Goal: Transaction & Acquisition: Purchase product/service

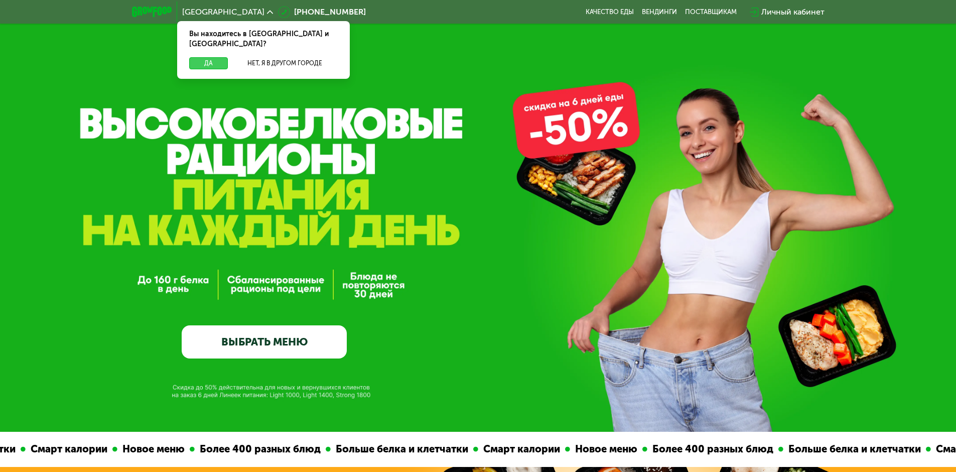
click at [214, 57] on button "Да" at bounding box center [208, 63] width 39 height 12
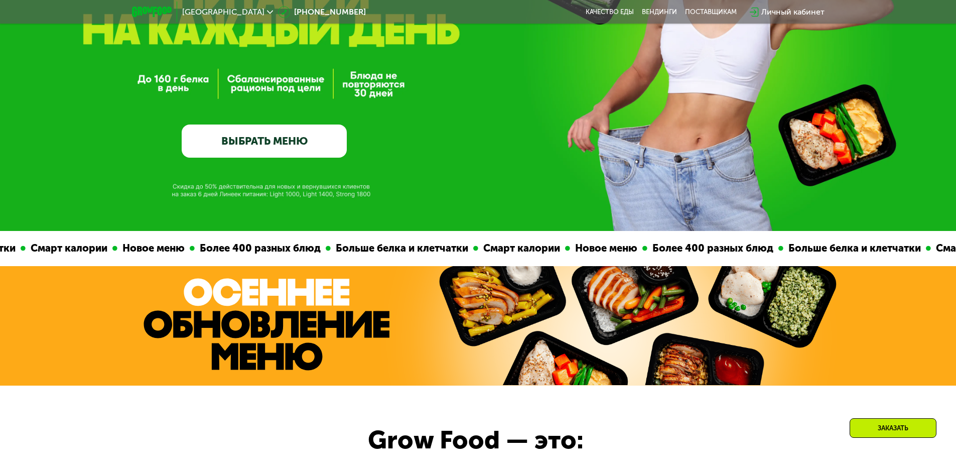
click at [297, 147] on link "ВЫБРАТЬ МЕНЮ" at bounding box center [264, 140] width 165 height 33
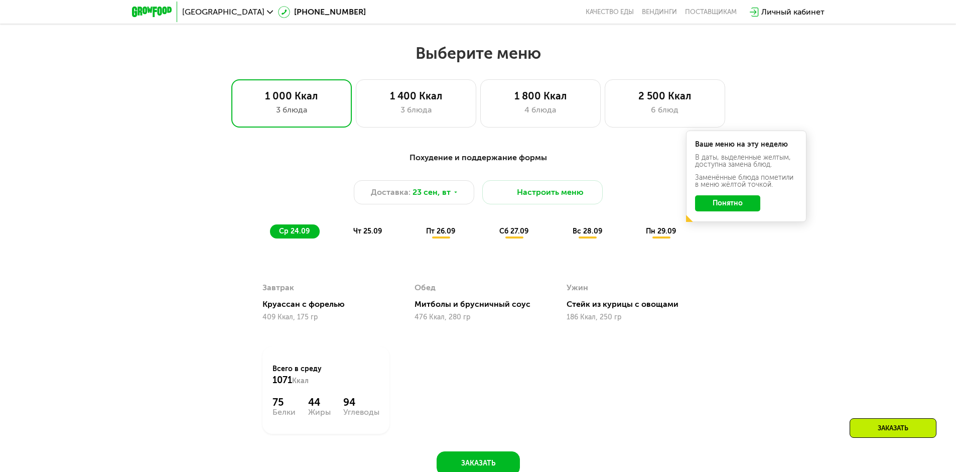
scroll to position [832, 0]
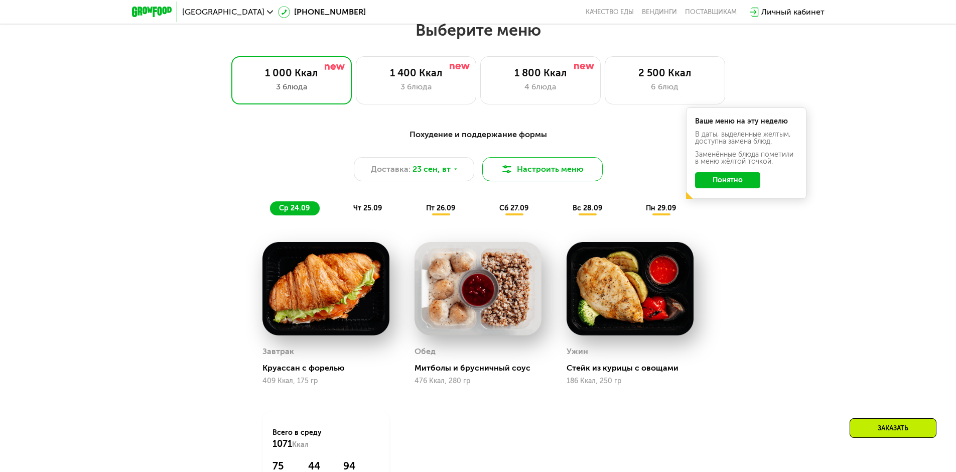
click at [528, 174] on button "Настроить меню" at bounding box center [542, 169] width 120 height 24
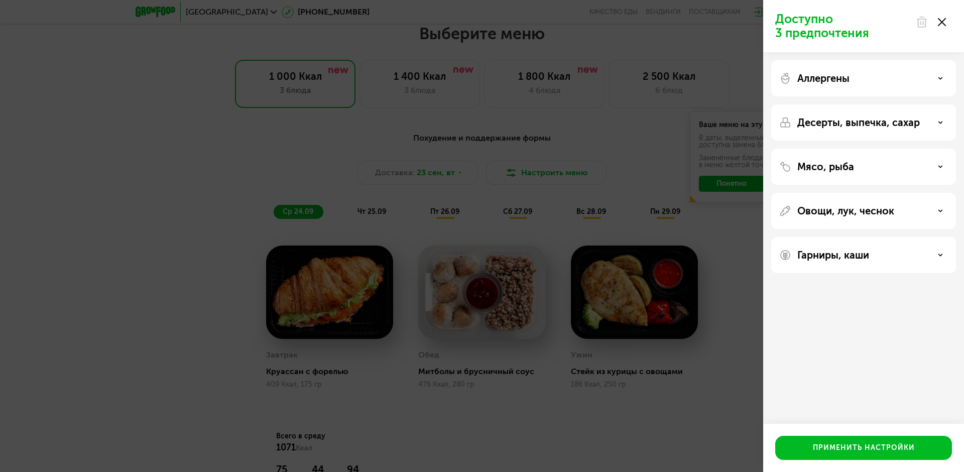
click at [858, 170] on div "Мясо, рыба" at bounding box center [863, 167] width 169 height 12
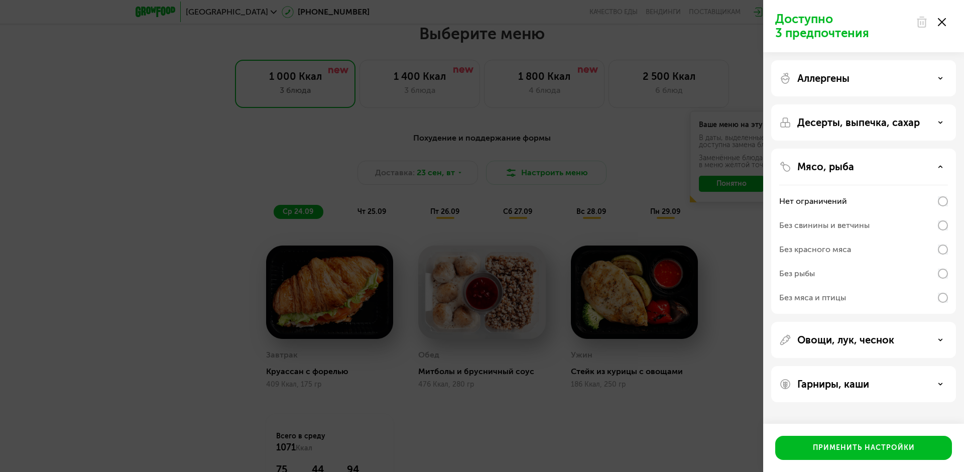
click at [858, 170] on div "Мясо, рыба" at bounding box center [863, 167] width 169 height 12
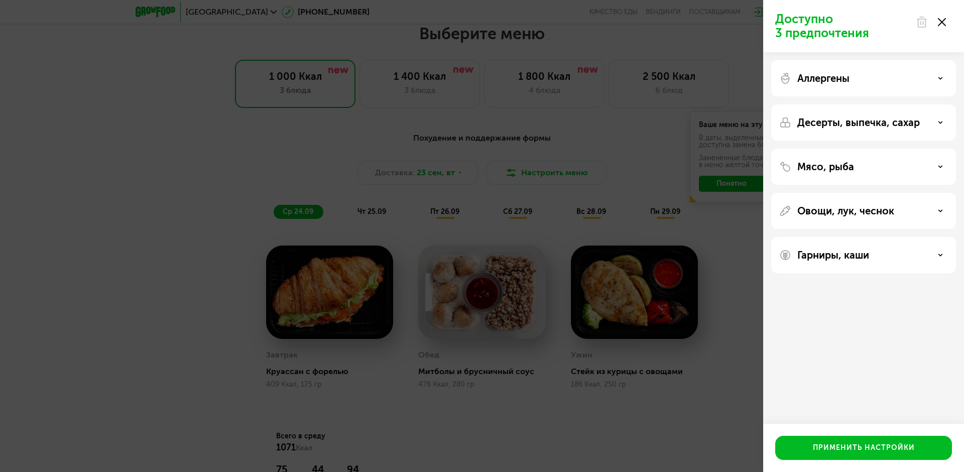
click at [941, 23] on use at bounding box center [942, 22] width 8 height 8
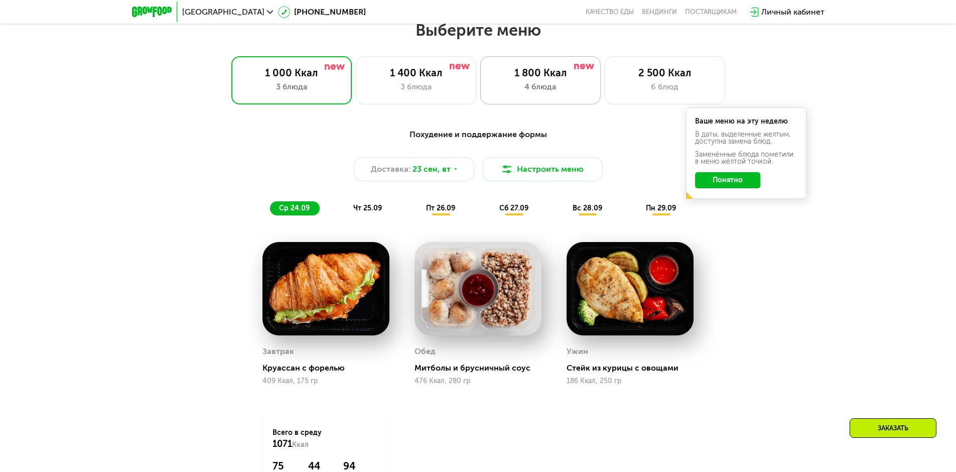
click at [526, 89] on div "4 блюда" at bounding box center [540, 87] width 99 height 12
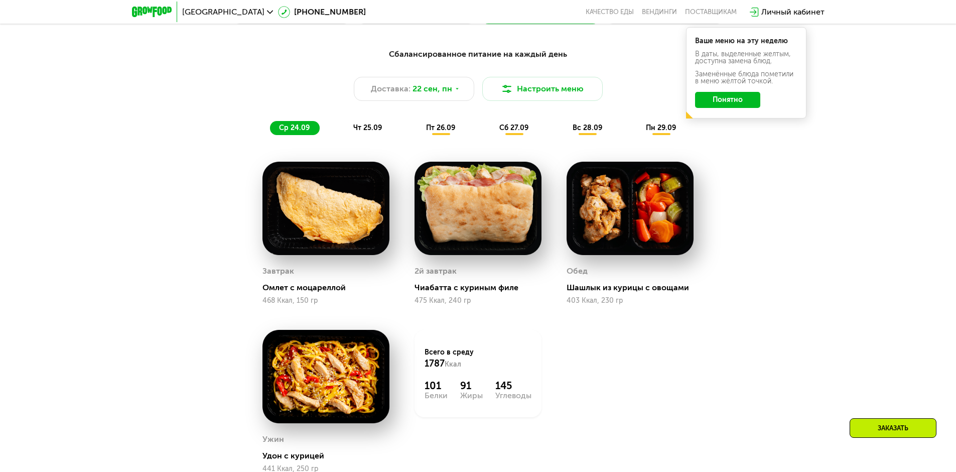
scroll to position [933, 0]
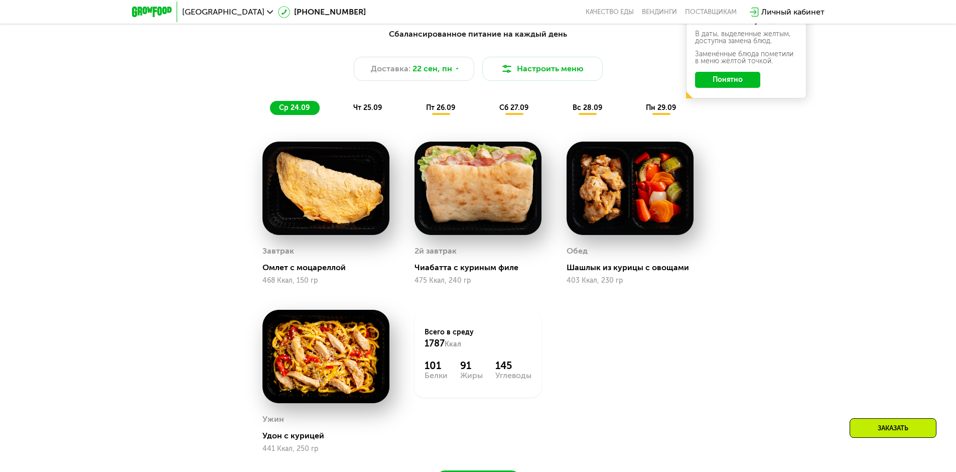
click at [445, 110] on span "пт 26.09" at bounding box center [440, 107] width 29 height 9
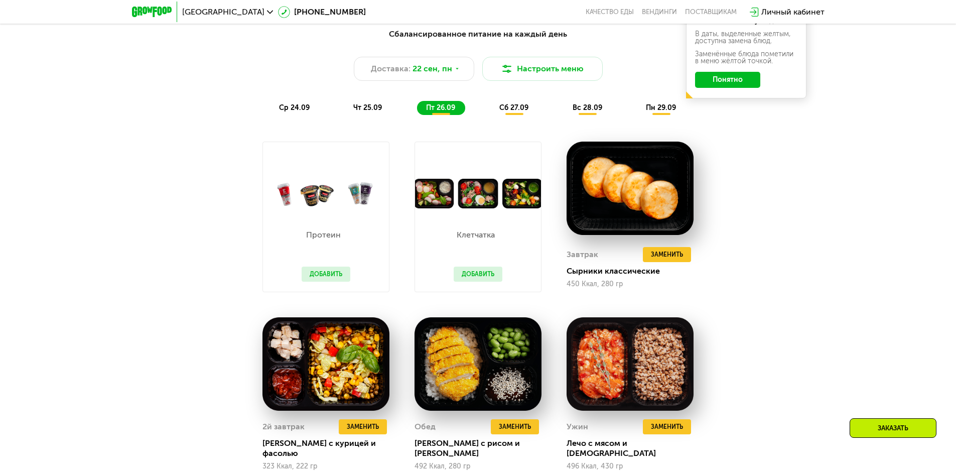
click at [322, 276] on button "Добавить" at bounding box center [326, 274] width 49 height 15
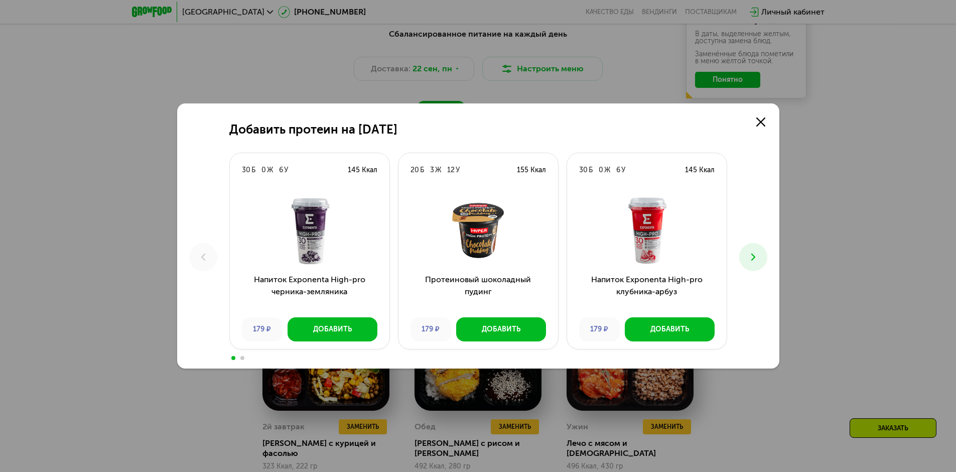
click at [756, 257] on icon at bounding box center [753, 257] width 12 height 12
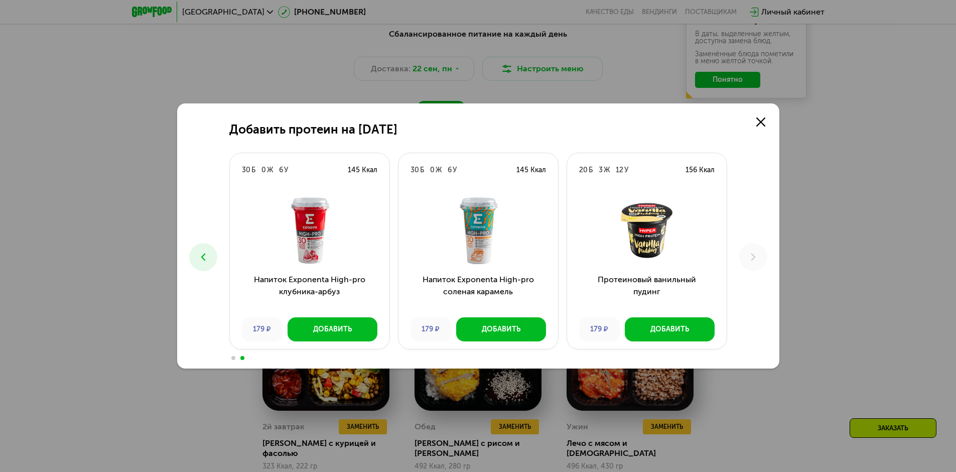
click at [634, 252] on img at bounding box center [647, 230] width 144 height 70
click at [759, 123] on use at bounding box center [760, 121] width 9 height 9
